Goal: Download file/media

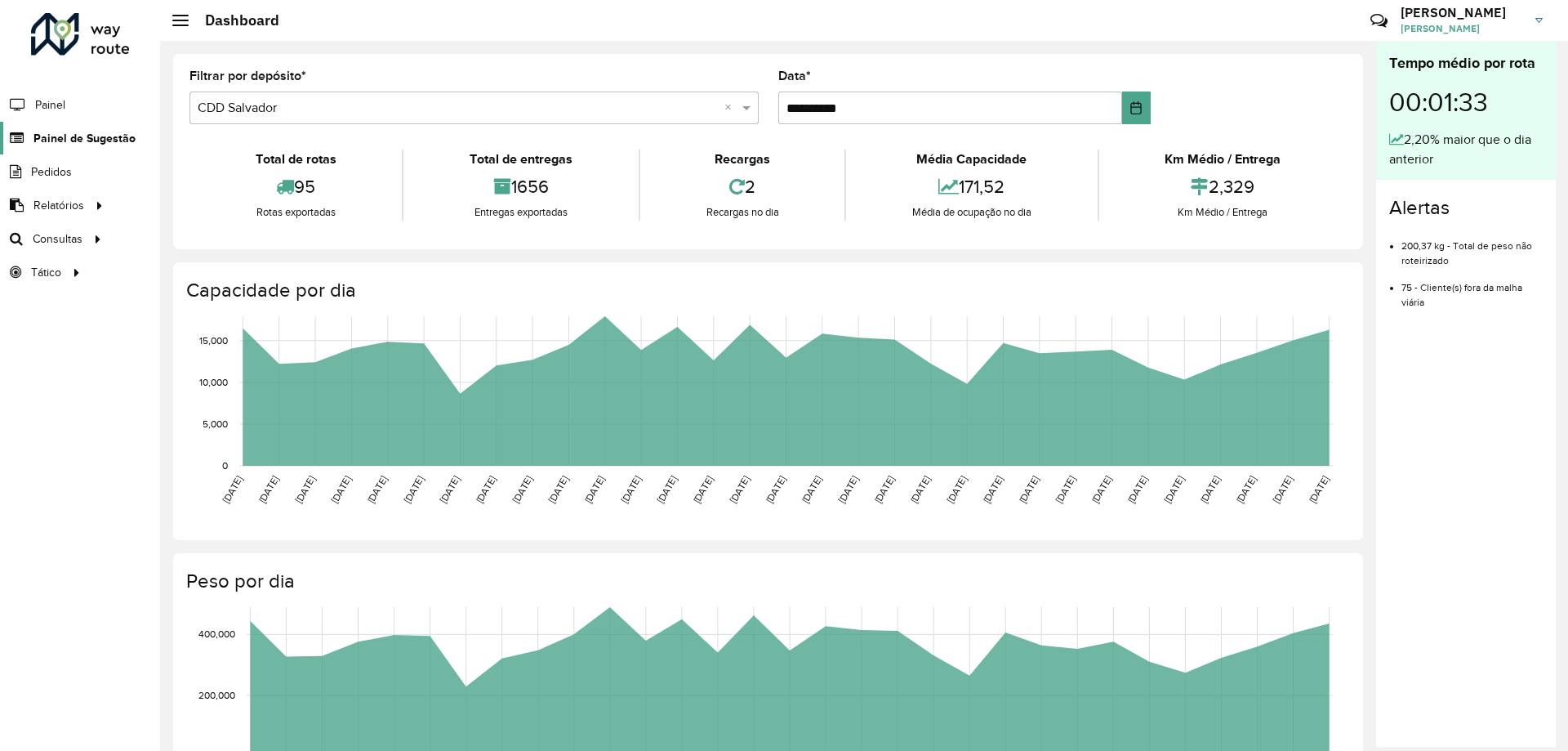
click at [79, 133] on span "Painel de Sugestão" at bounding box center [84, 138] width 102 height 17
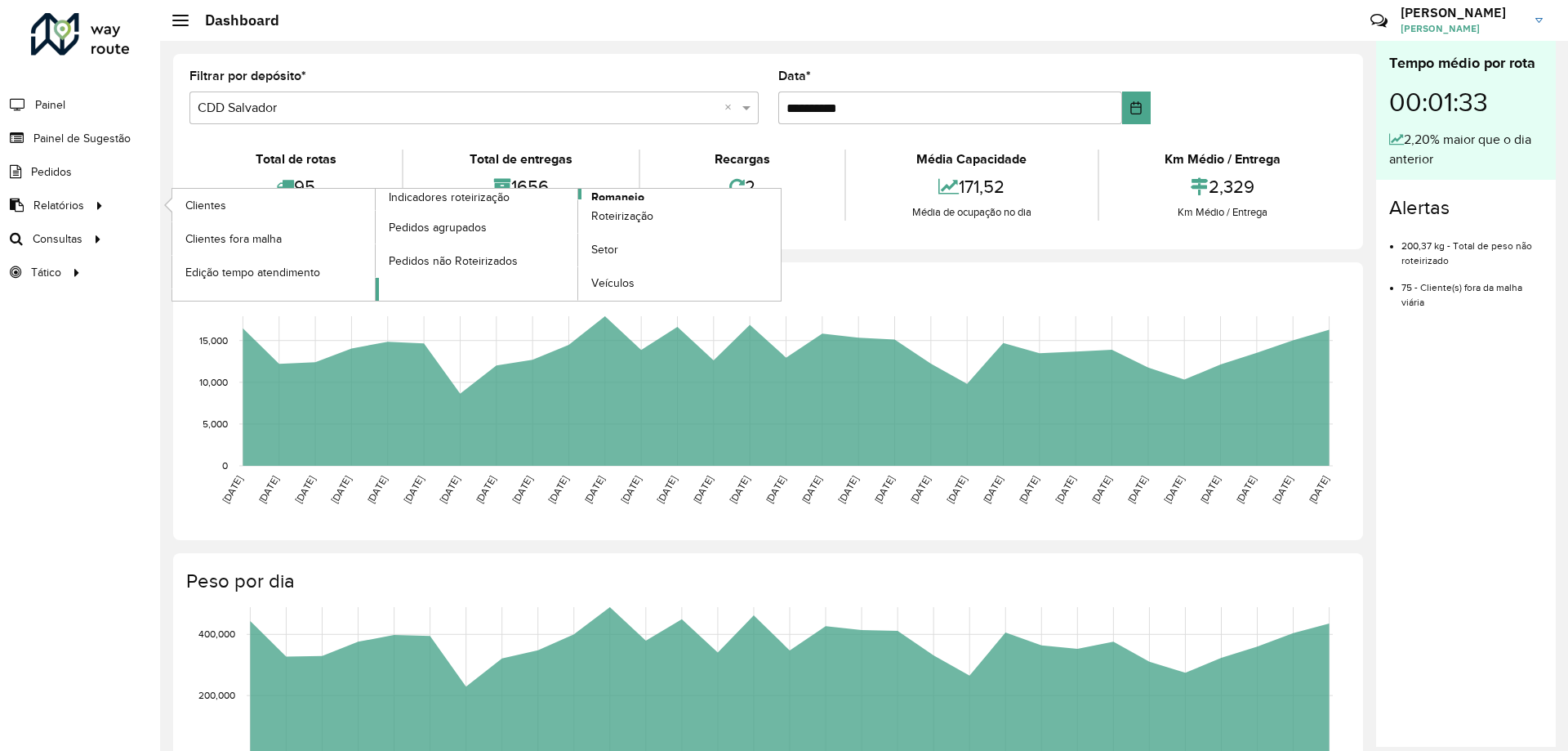
click at [632, 192] on span "Romaneio" at bounding box center [618, 197] width 53 height 17
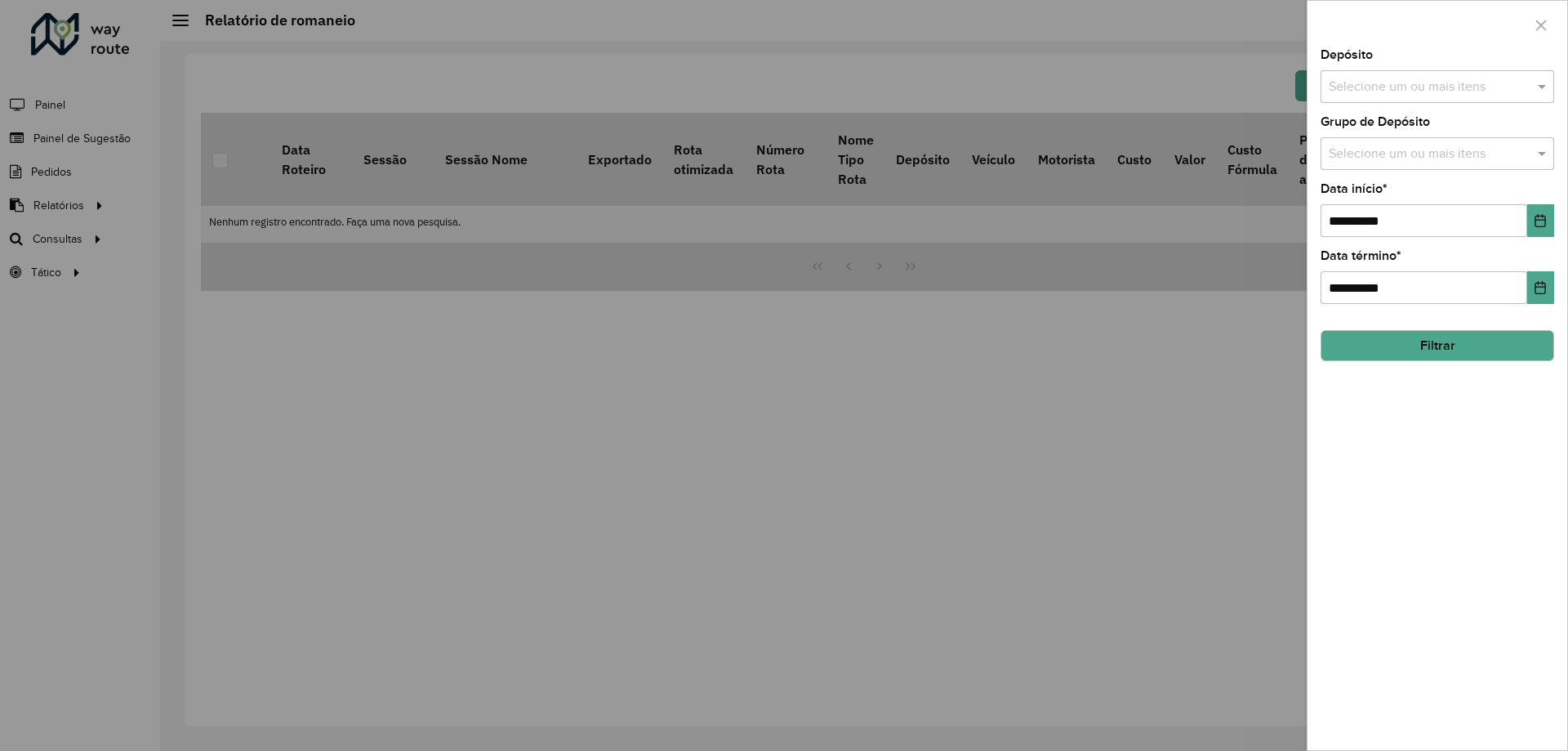
click at [50, 204] on div at bounding box center [784, 375] width 1568 height 751
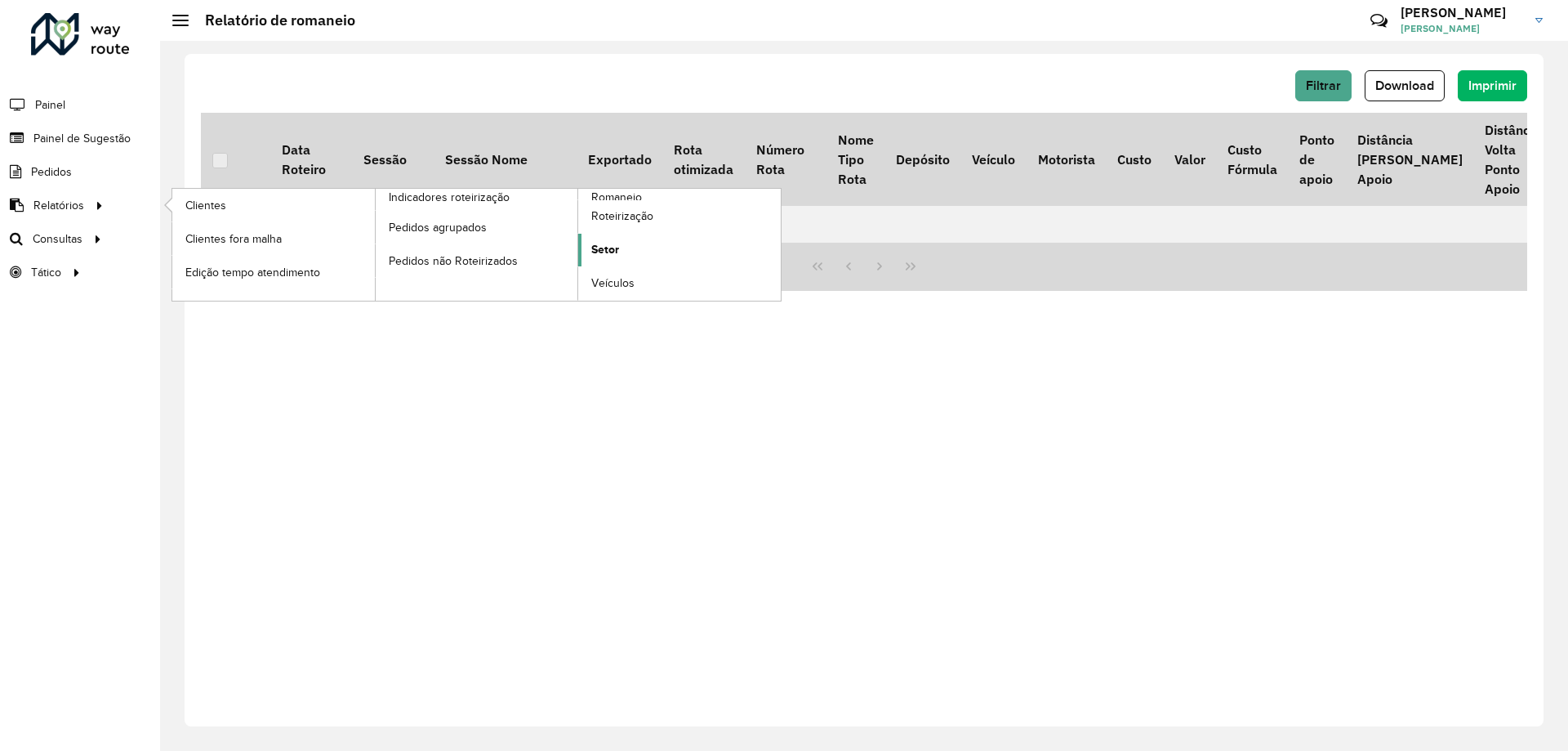
click at [623, 254] on link "Setor" at bounding box center [679, 250] width 203 height 32
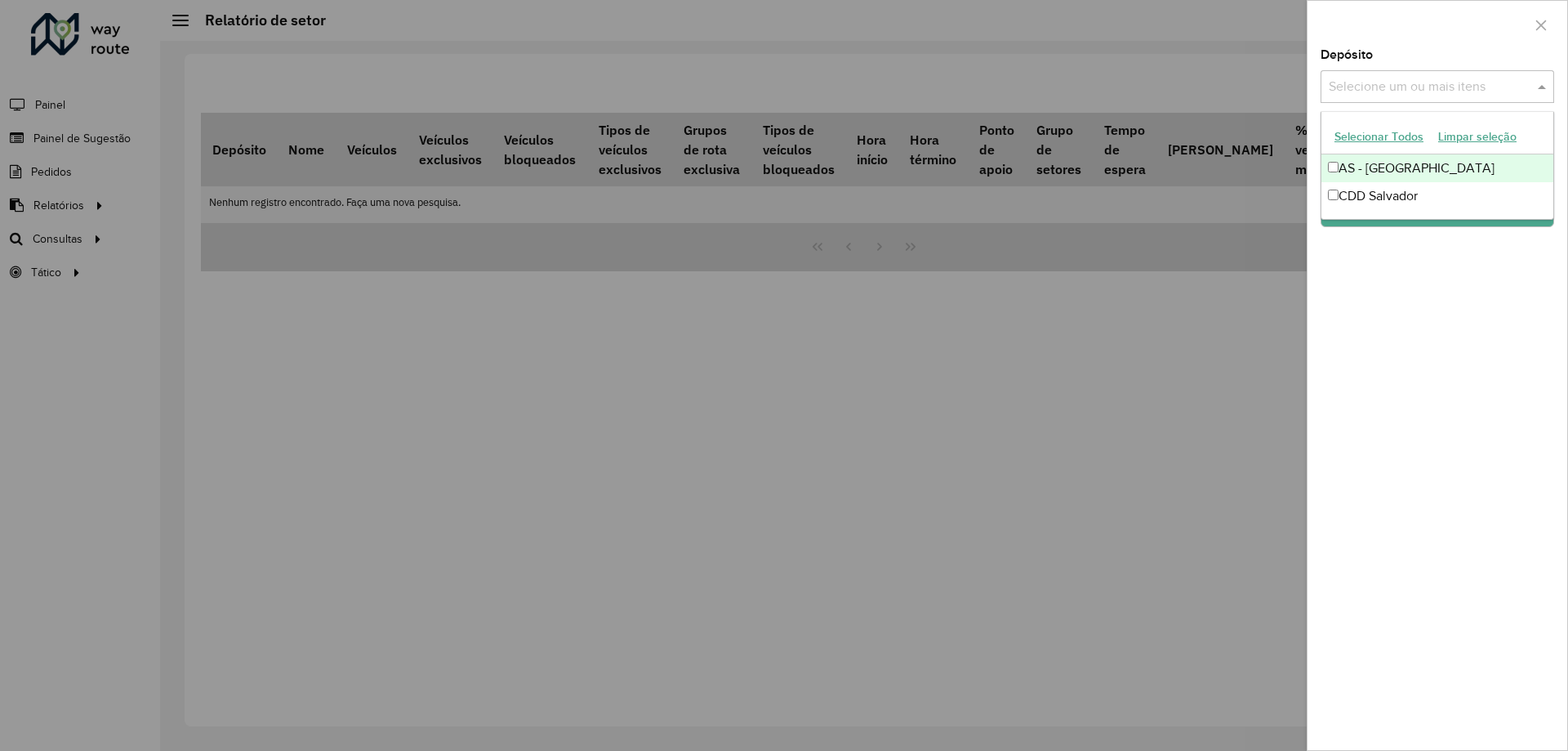
click at [1367, 96] on input "text" at bounding box center [1428, 87] width 209 height 20
click at [1355, 200] on div "CDD Salvador" at bounding box center [1437, 195] width 232 height 27
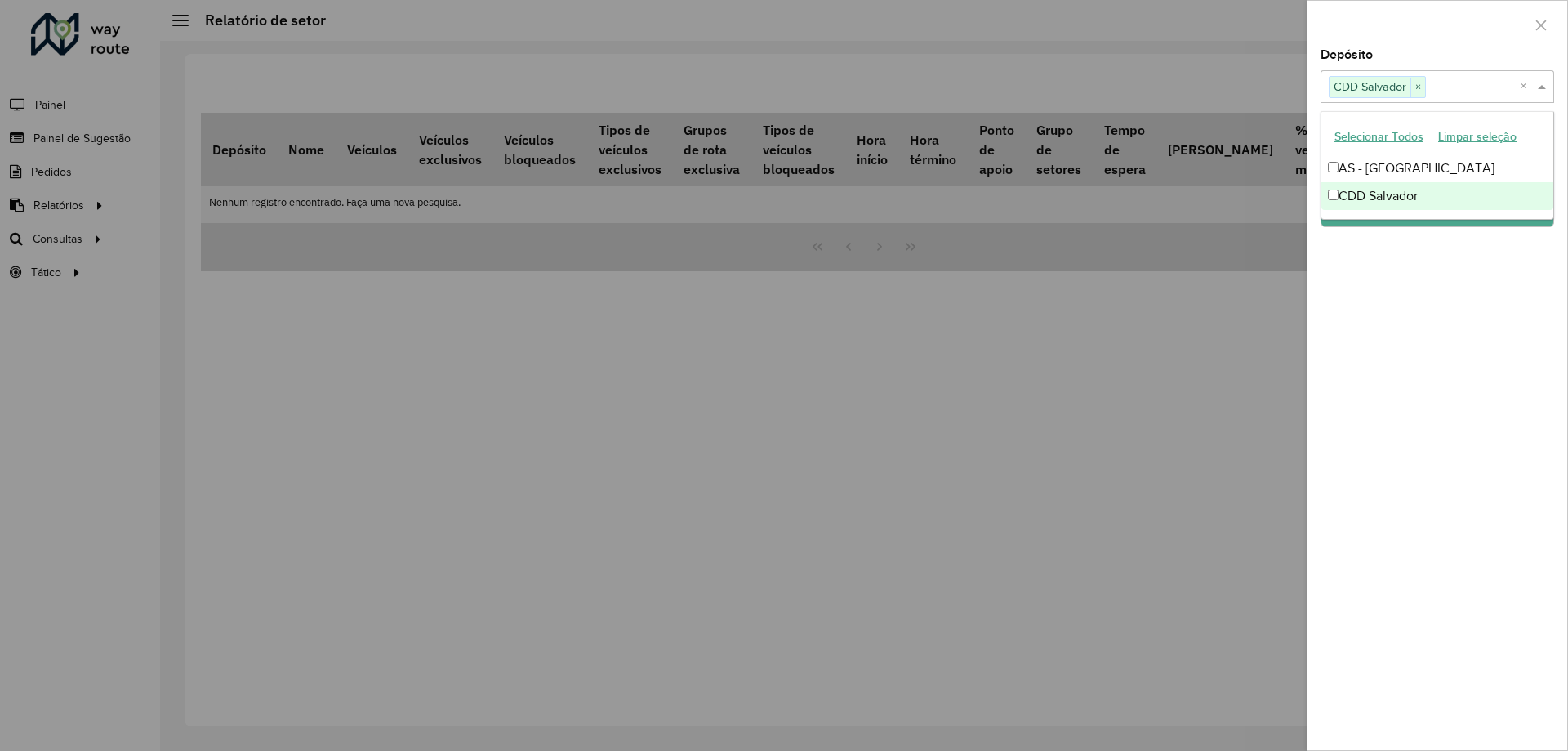
click at [1423, 331] on div "Depósito Selecione um ou mais itens CDD Salvador × × Grupo de Depósito Selecion…" at bounding box center [1437, 399] width 259 height 701
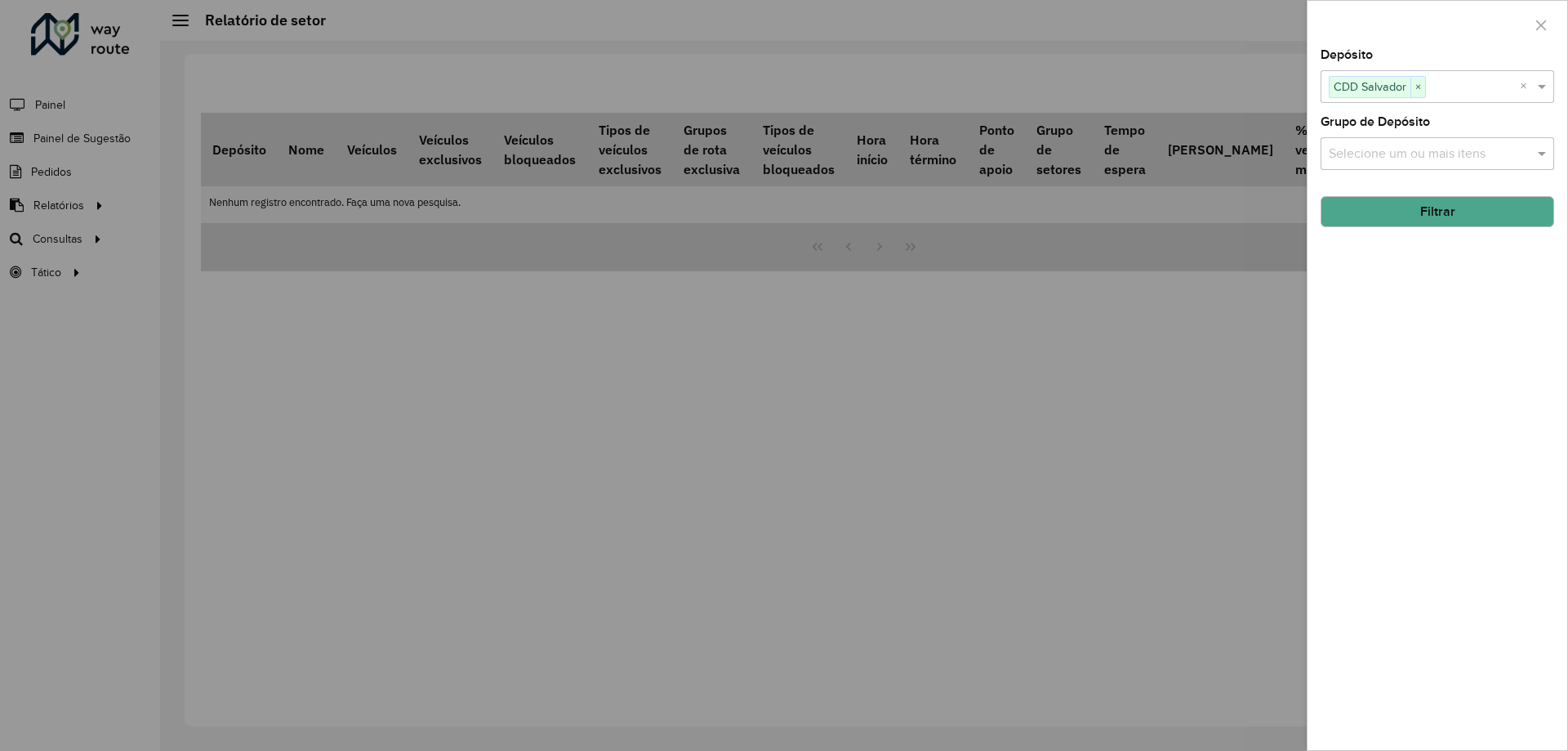
click at [1393, 218] on button "Filtrar" at bounding box center [1437, 211] width 234 height 31
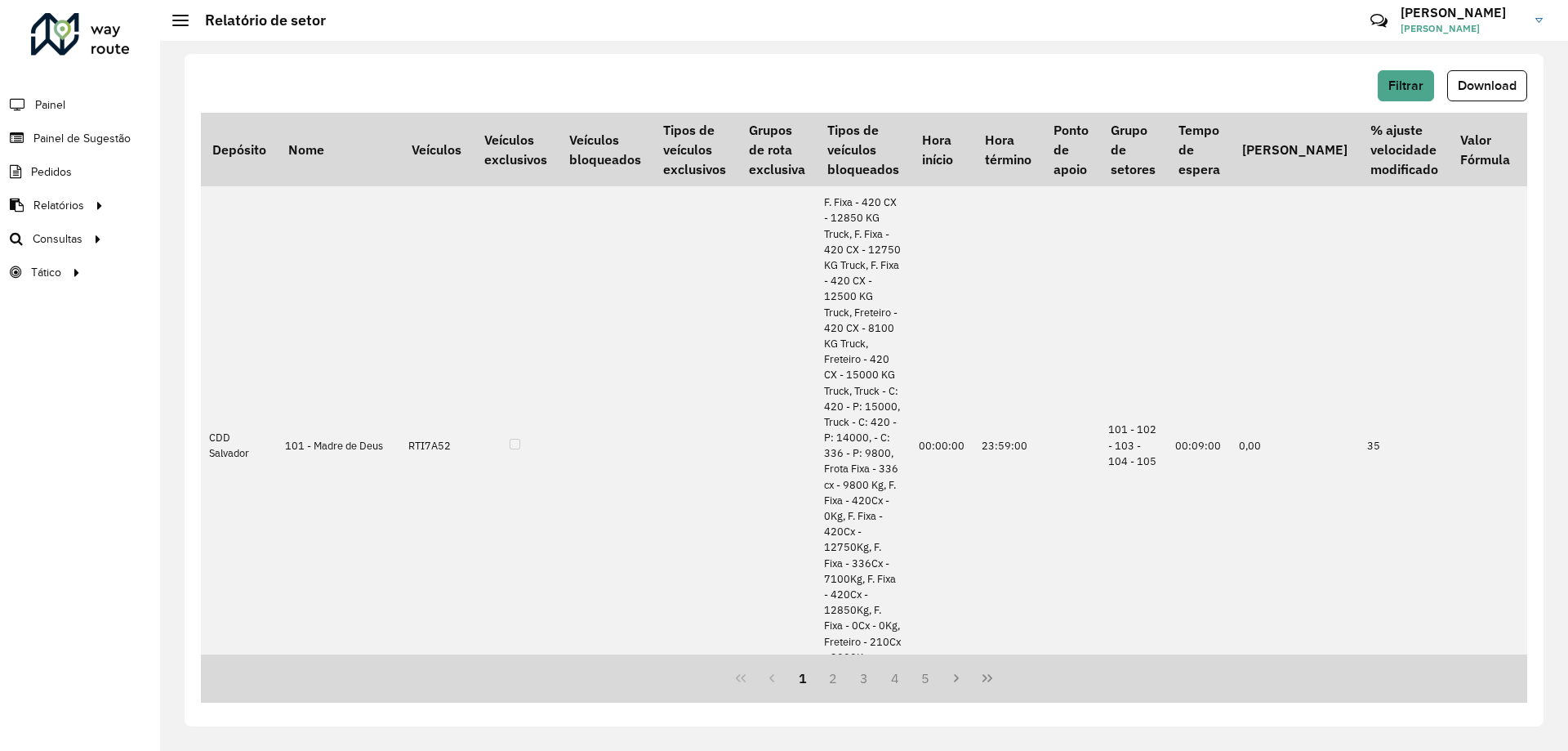
click at [1482, 82] on span "Download" at bounding box center [1487, 85] width 59 height 14
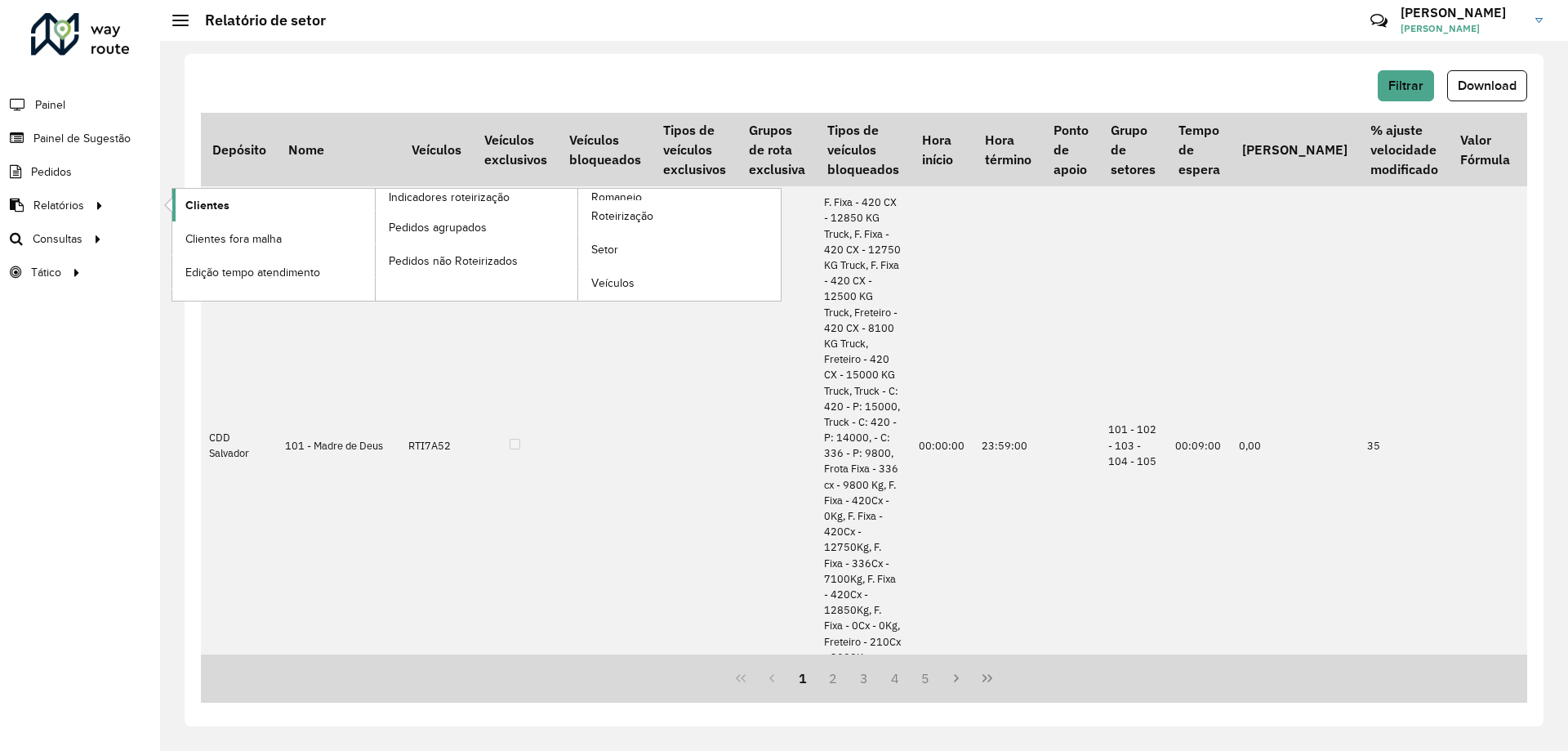
click at [188, 200] on span "Clientes" at bounding box center [207, 205] width 44 height 17
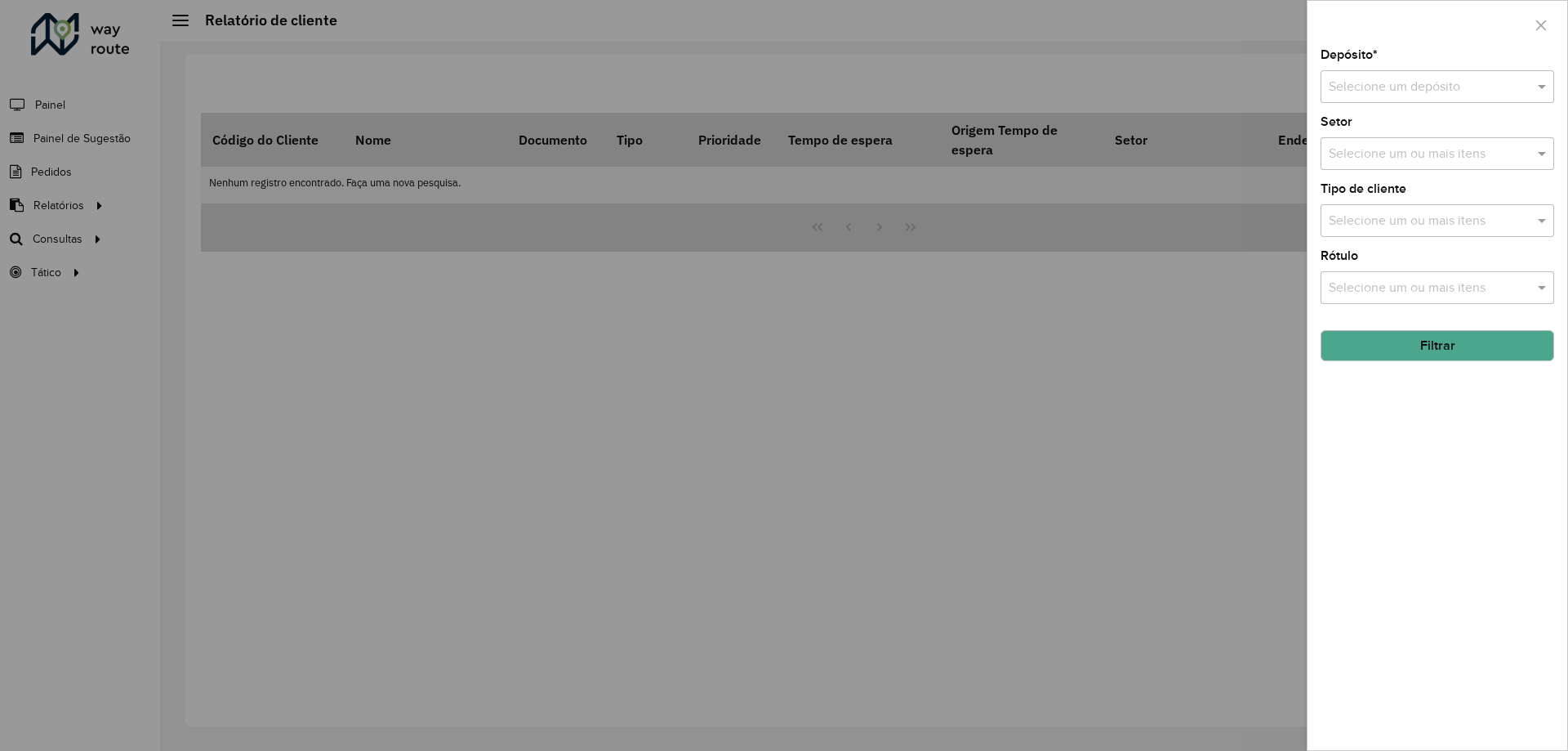
click at [1445, 78] on input "text" at bounding box center [1421, 87] width 185 height 20
click at [1360, 161] on span "CDD Salvador" at bounding box center [1367, 161] width 79 height 14
click at [1424, 432] on div "Depósito * Selecione um depósito × CDD Salvador × Setor Selecione um ou mais it…" at bounding box center [1437, 399] width 259 height 701
click at [1432, 352] on button "Filtrar" at bounding box center [1437, 345] width 234 height 31
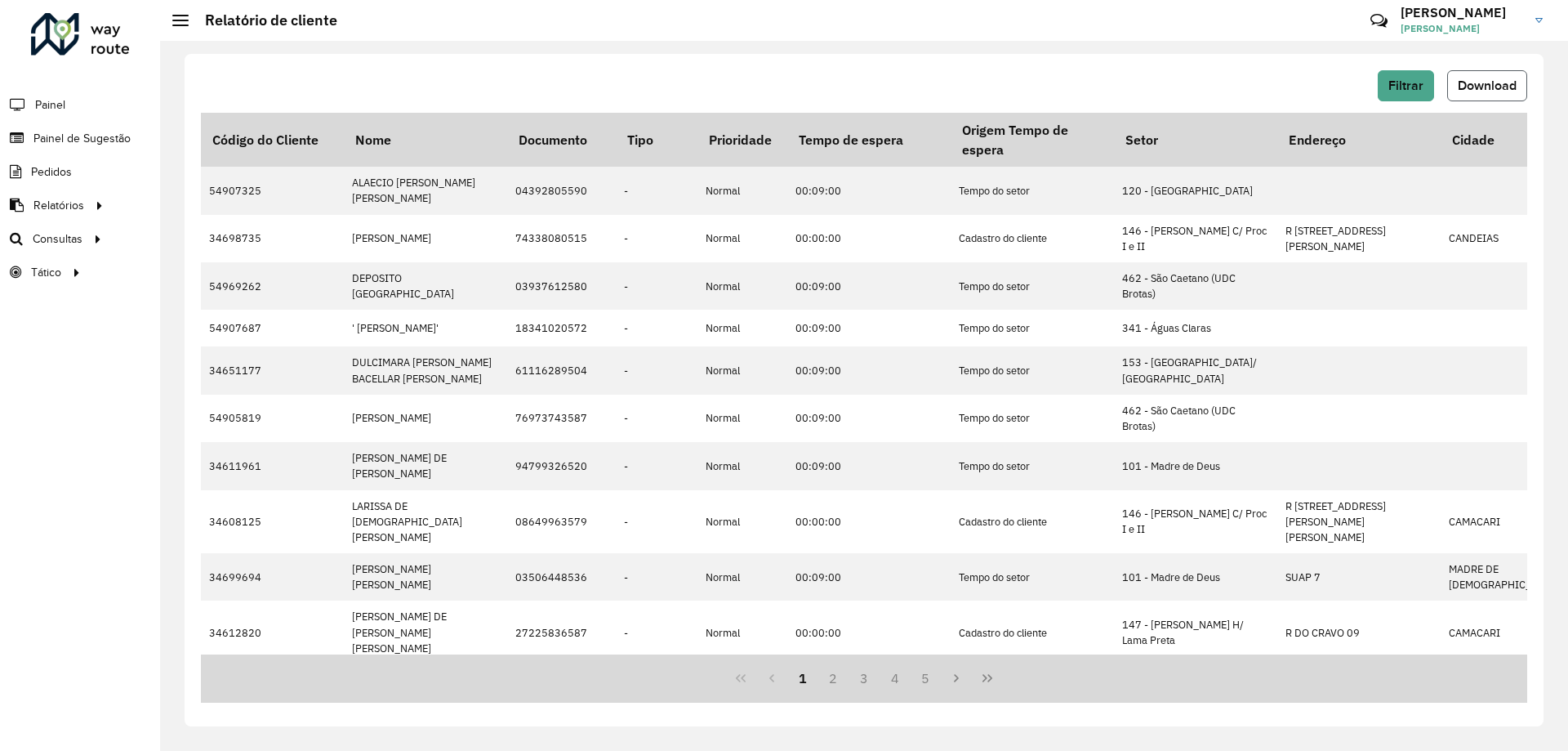
click at [1506, 77] on button "Download" at bounding box center [1487, 85] width 80 height 31
